Goal: Answer question/provide support: Answer question/provide support

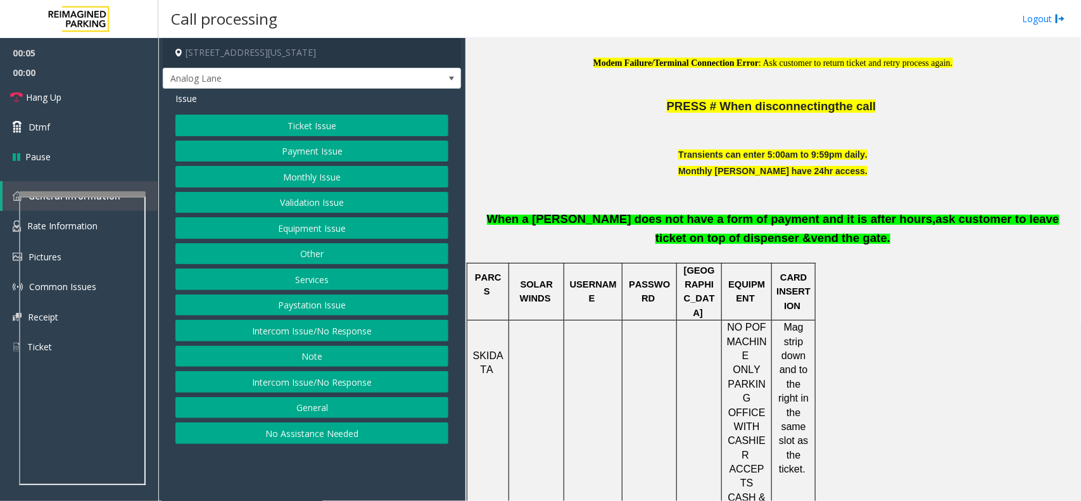
scroll to position [475, 0]
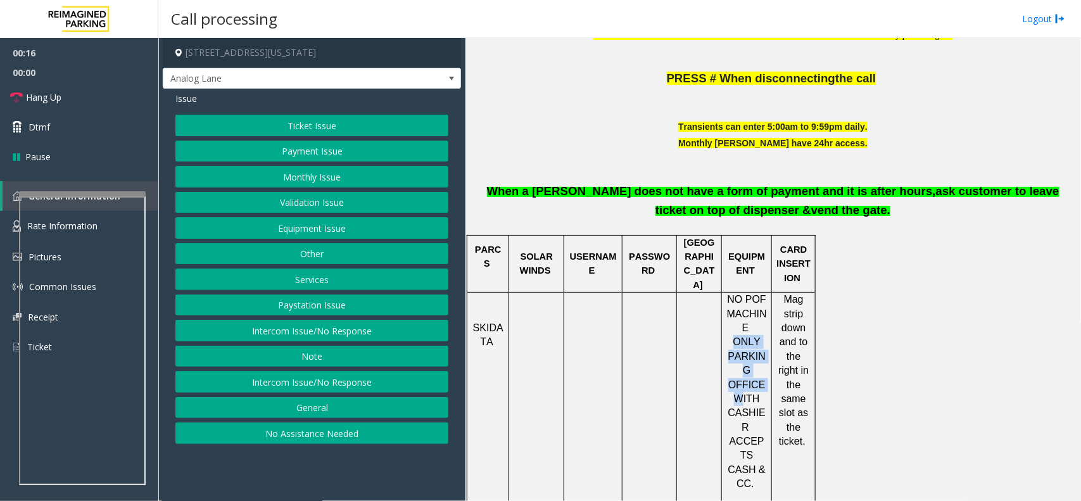
drag, startPoint x: 736, startPoint y: 333, endPoint x: 743, endPoint y: 375, distance: 43.1
click at [743, 375] on span "ONLY PARKING OFFICE WITH CASHIER" at bounding box center [748, 384] width 38 height 96
click at [321, 154] on button "Payment Issue" at bounding box center [311, 152] width 273 height 22
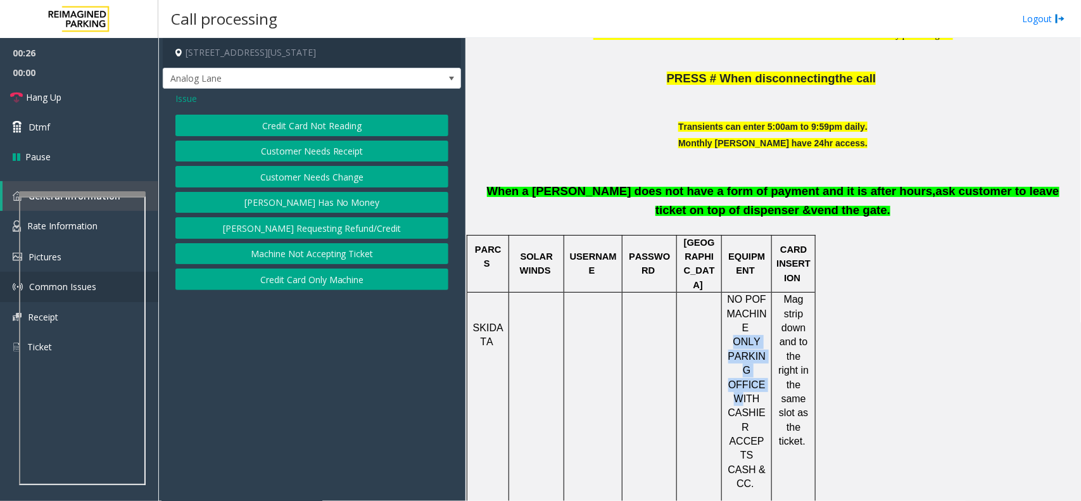
drag, startPoint x: 315, startPoint y: 280, endPoint x: 148, endPoint y: 286, distance: 168.0
click at [314, 283] on button "Credit Card Only Machine" at bounding box center [311, 280] width 273 height 22
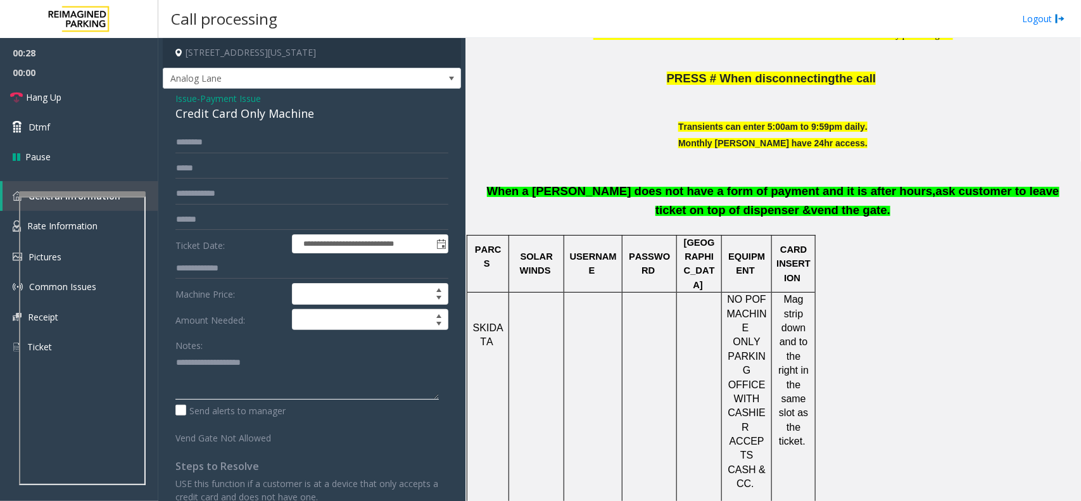
click at [219, 364] on textarea at bounding box center [307, 376] width 264 height 48
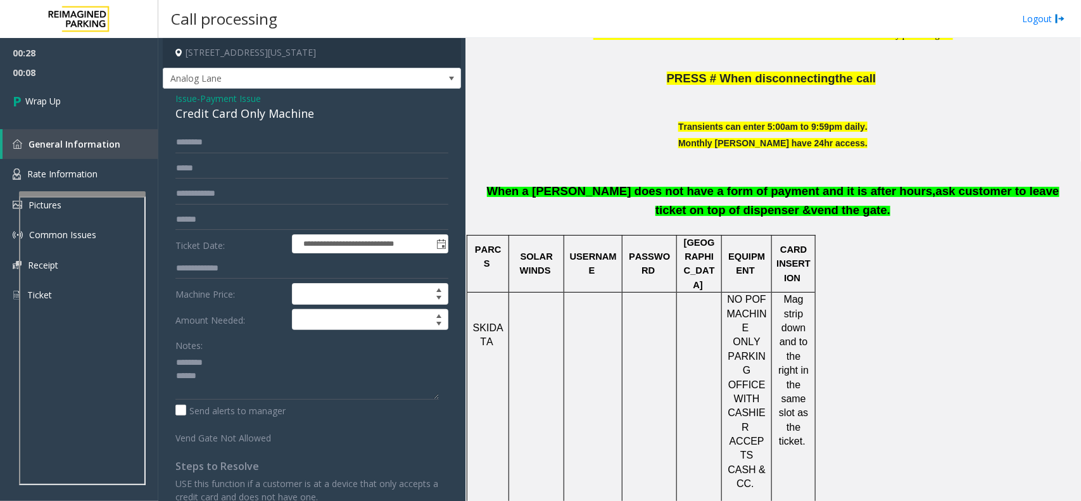
click at [241, 115] on div "Credit Card Only Machine" at bounding box center [311, 113] width 273 height 17
copy div "Credit Card Only Machine"
click at [220, 350] on div "Notes:" at bounding box center [311, 366] width 273 height 65
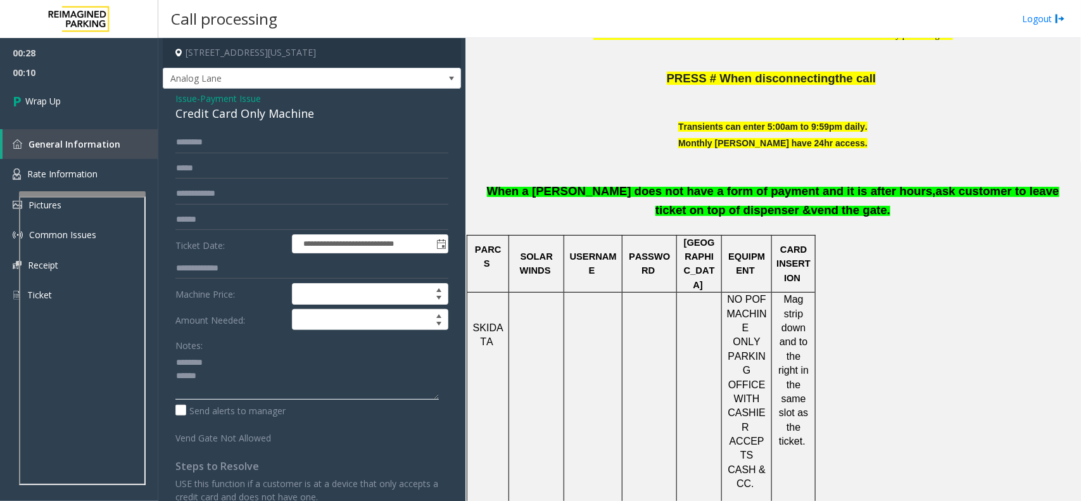
click at [217, 362] on textarea at bounding box center [307, 376] width 264 height 48
paste textarea "**********"
click at [233, 397] on textarea at bounding box center [307, 376] width 264 height 48
paste textarea "**********"
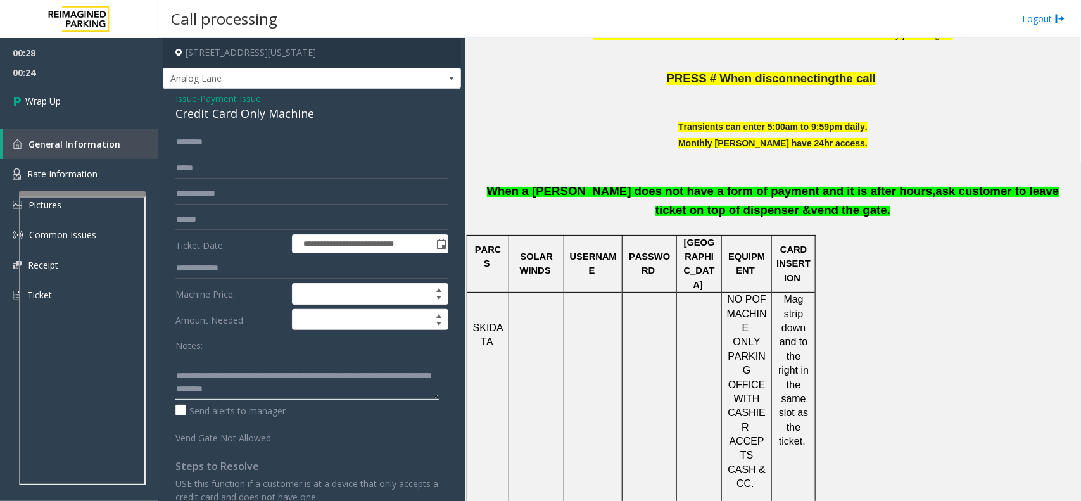
drag, startPoint x: 194, startPoint y: 367, endPoint x: 295, endPoint y: 387, distance: 102.6
click at [295, 387] on textarea at bounding box center [307, 376] width 264 height 48
paste textarea
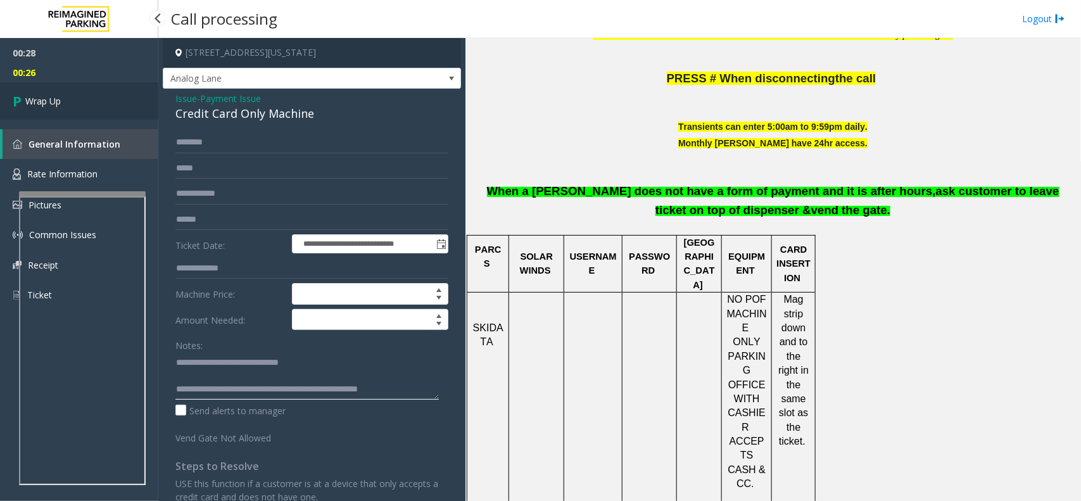
type textarea "**********"
click at [80, 111] on link "Wrap Up" at bounding box center [79, 100] width 158 height 37
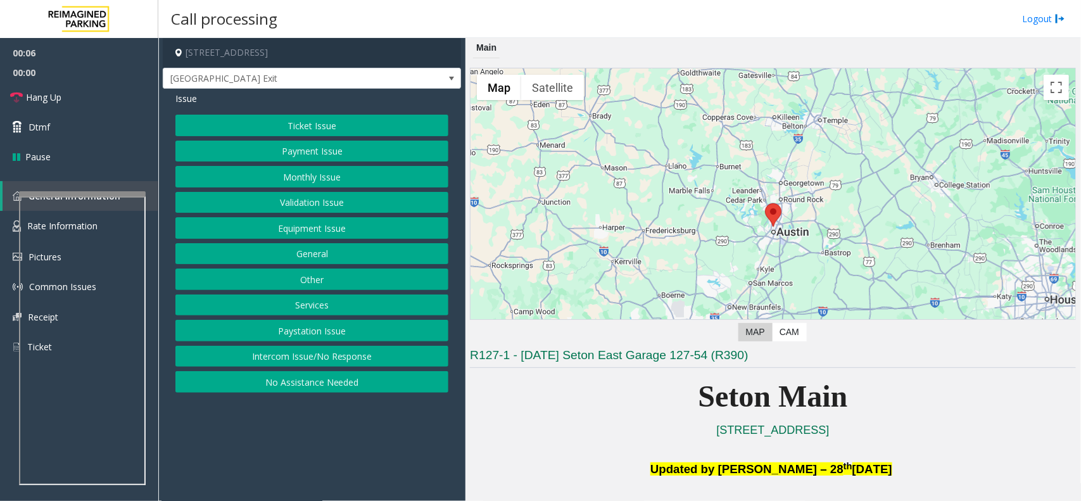
click at [334, 229] on button "Equipment Issue" at bounding box center [311, 228] width 273 height 22
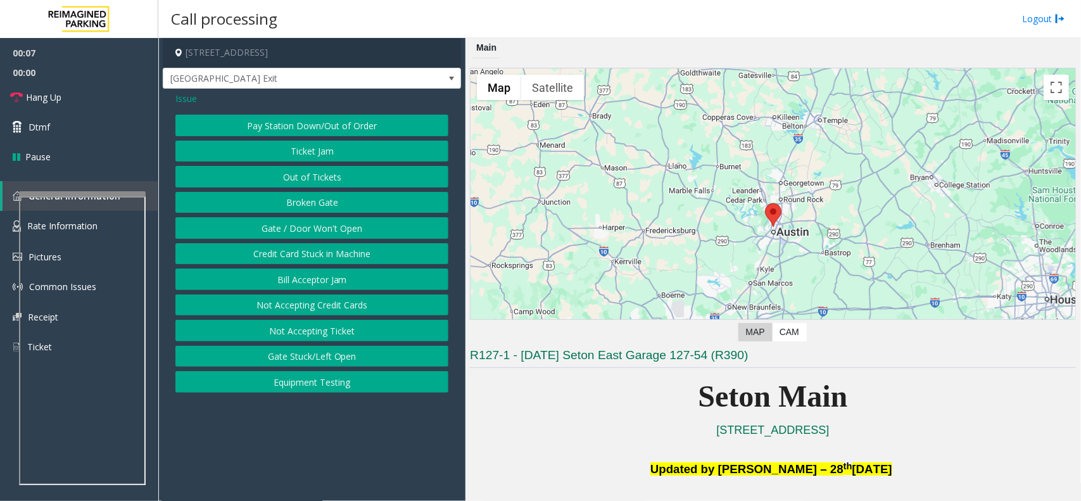
click at [397, 229] on button "Gate / Door Won't Open" at bounding box center [311, 228] width 273 height 22
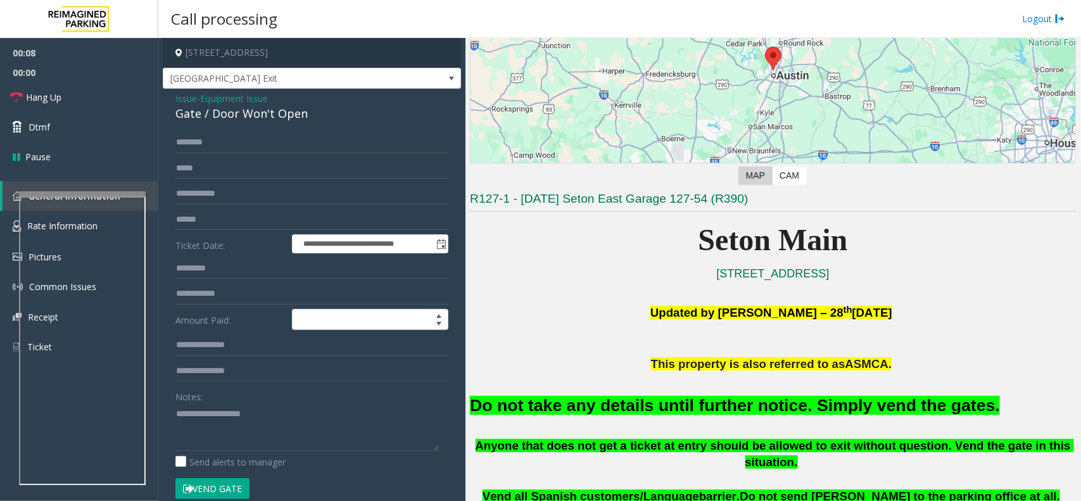
scroll to position [158, 0]
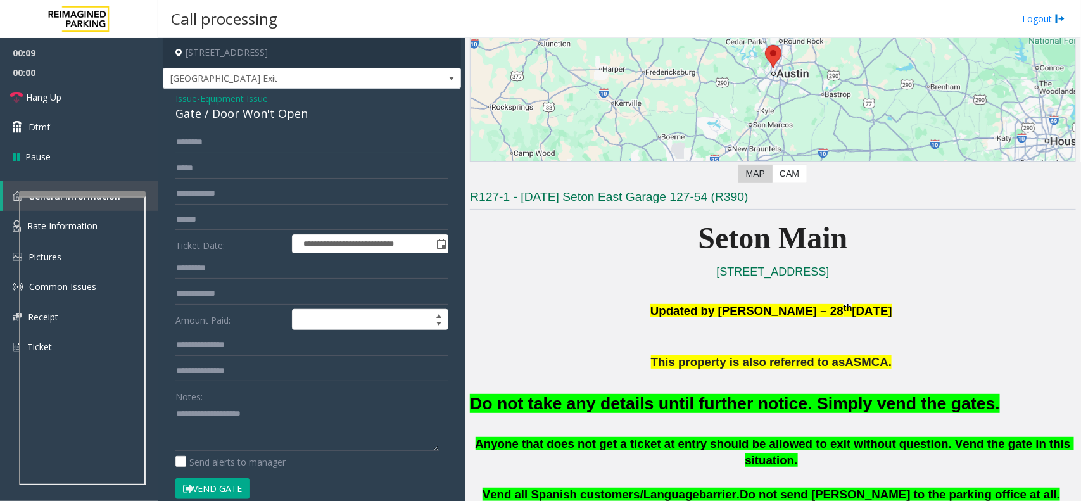
click at [680, 409] on font "Do not take any details until further notice. Simply vend the gates." at bounding box center [735, 403] width 530 height 19
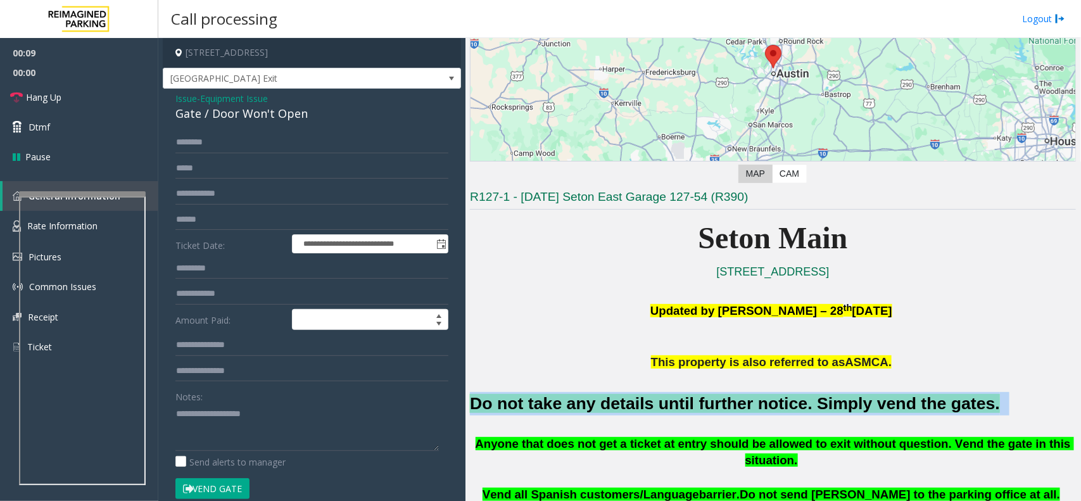
click at [680, 409] on font "Do not take any details until further notice. Simply vend the gates." at bounding box center [735, 403] width 530 height 19
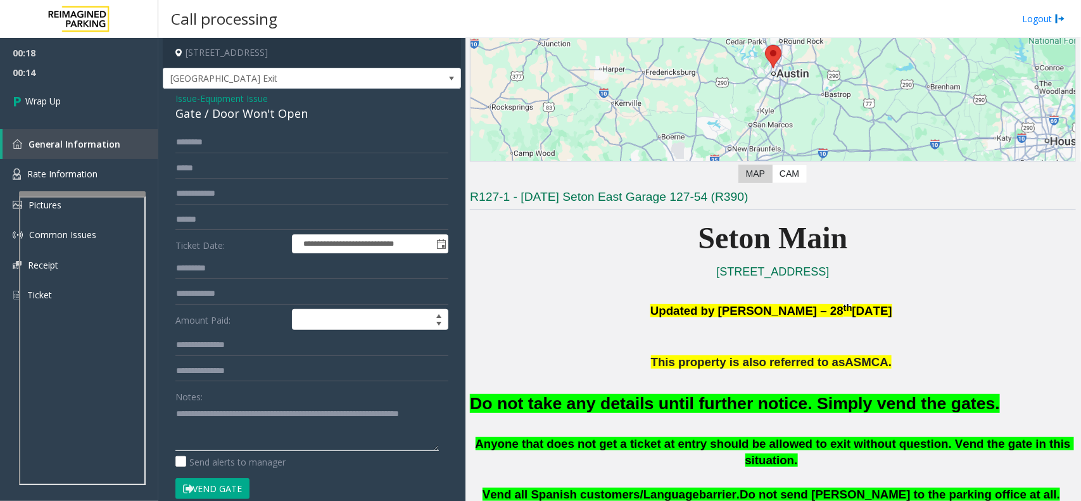
click at [186, 416] on textarea at bounding box center [307, 428] width 264 height 48
click at [175, 411] on textarea at bounding box center [307, 428] width 264 height 48
paste textarea "**********"
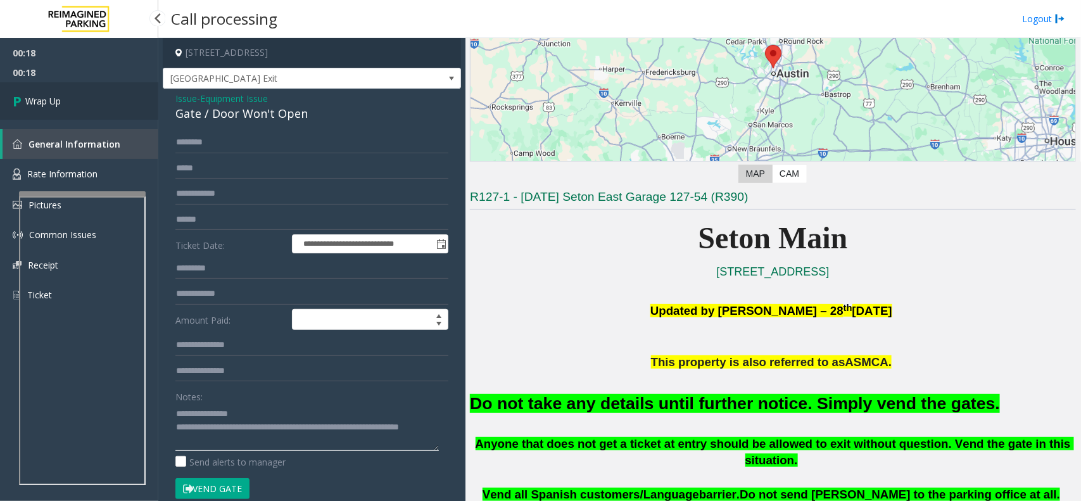
type textarea "**********"
click at [78, 103] on link "Wrap Up" at bounding box center [79, 100] width 158 height 37
